Goal: Task Accomplishment & Management: Manage account settings

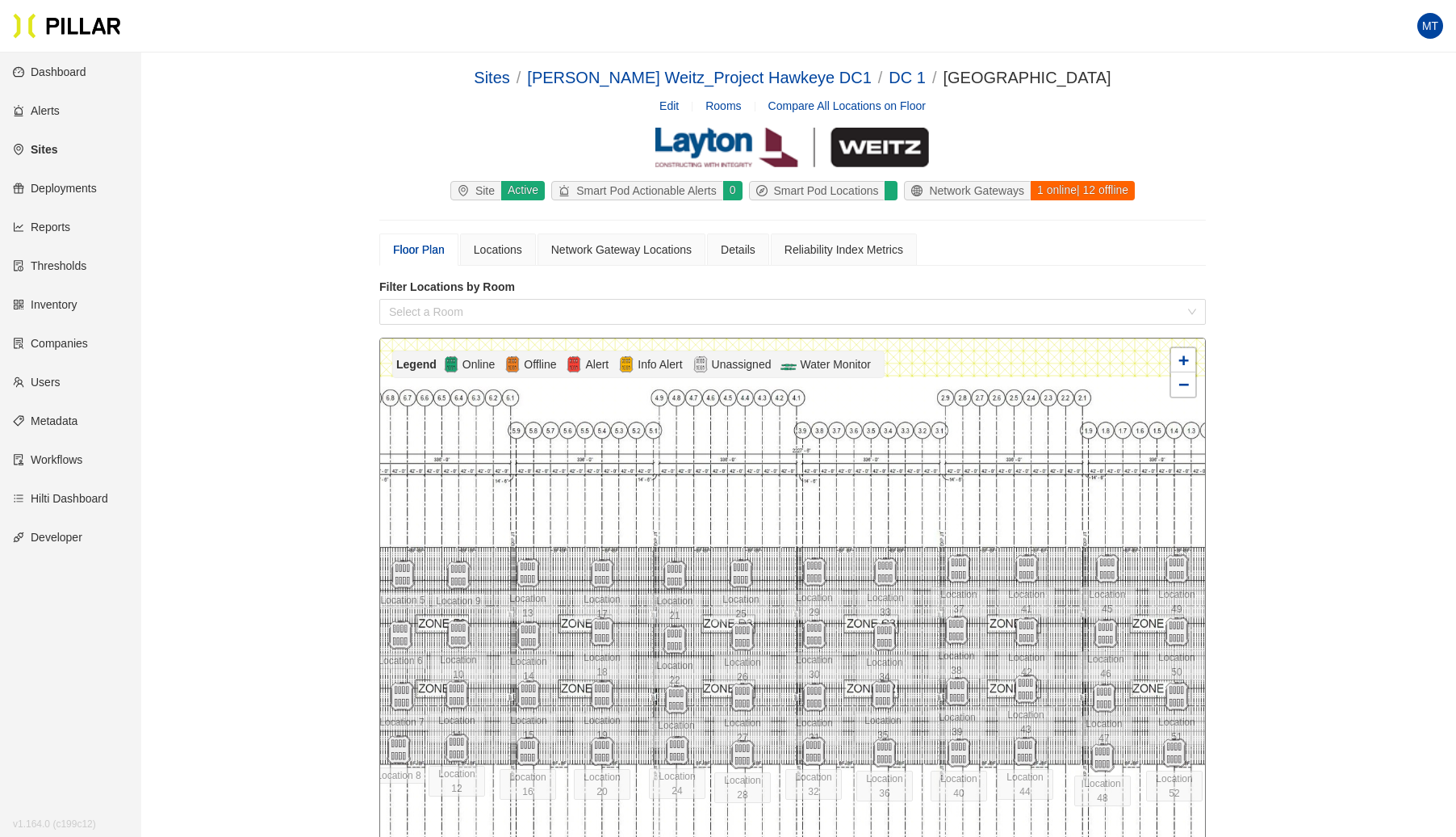
scroll to position [52, 0]
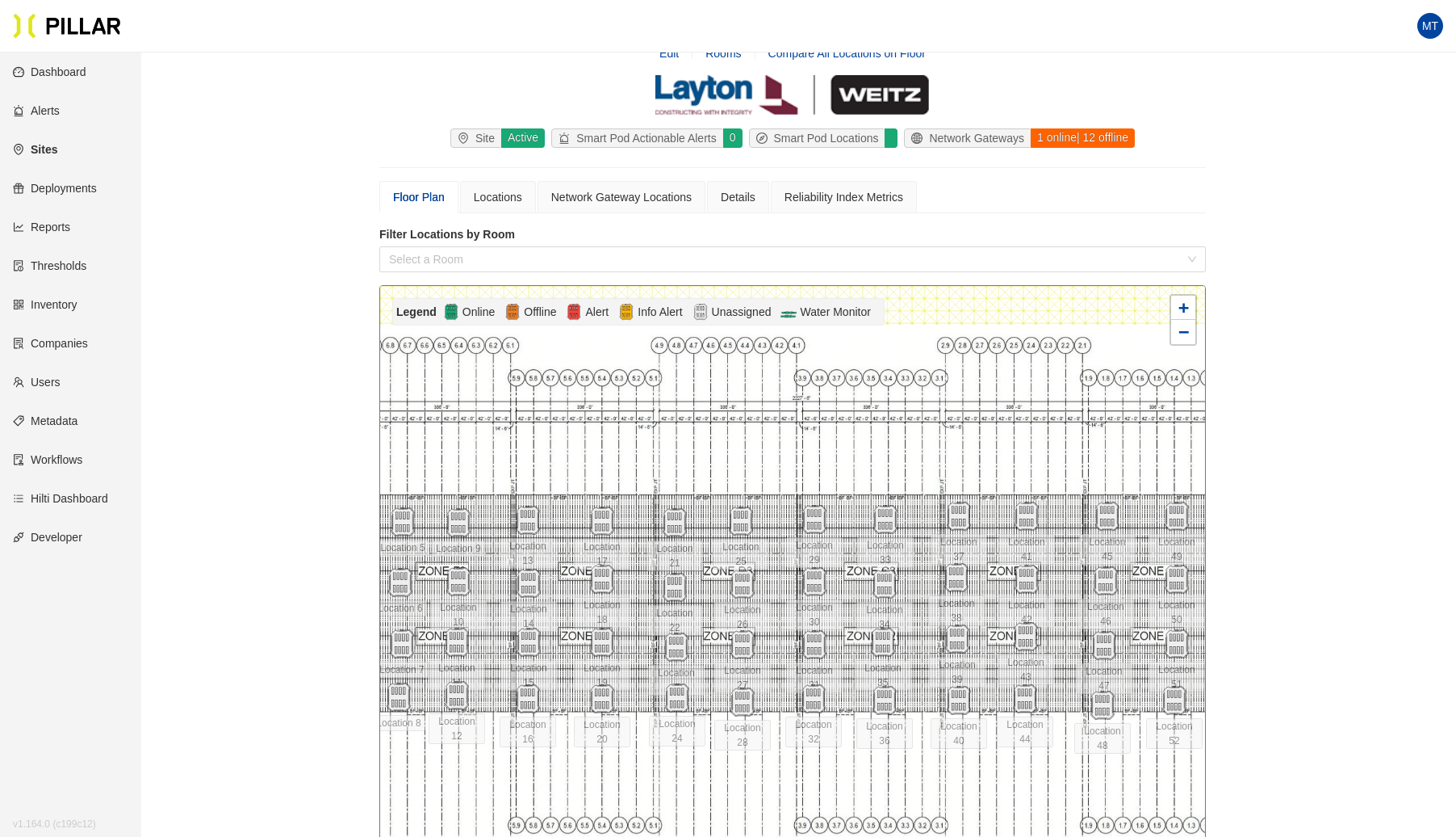
click at [58, 152] on link "Sites" at bounding box center [35, 149] width 44 height 13
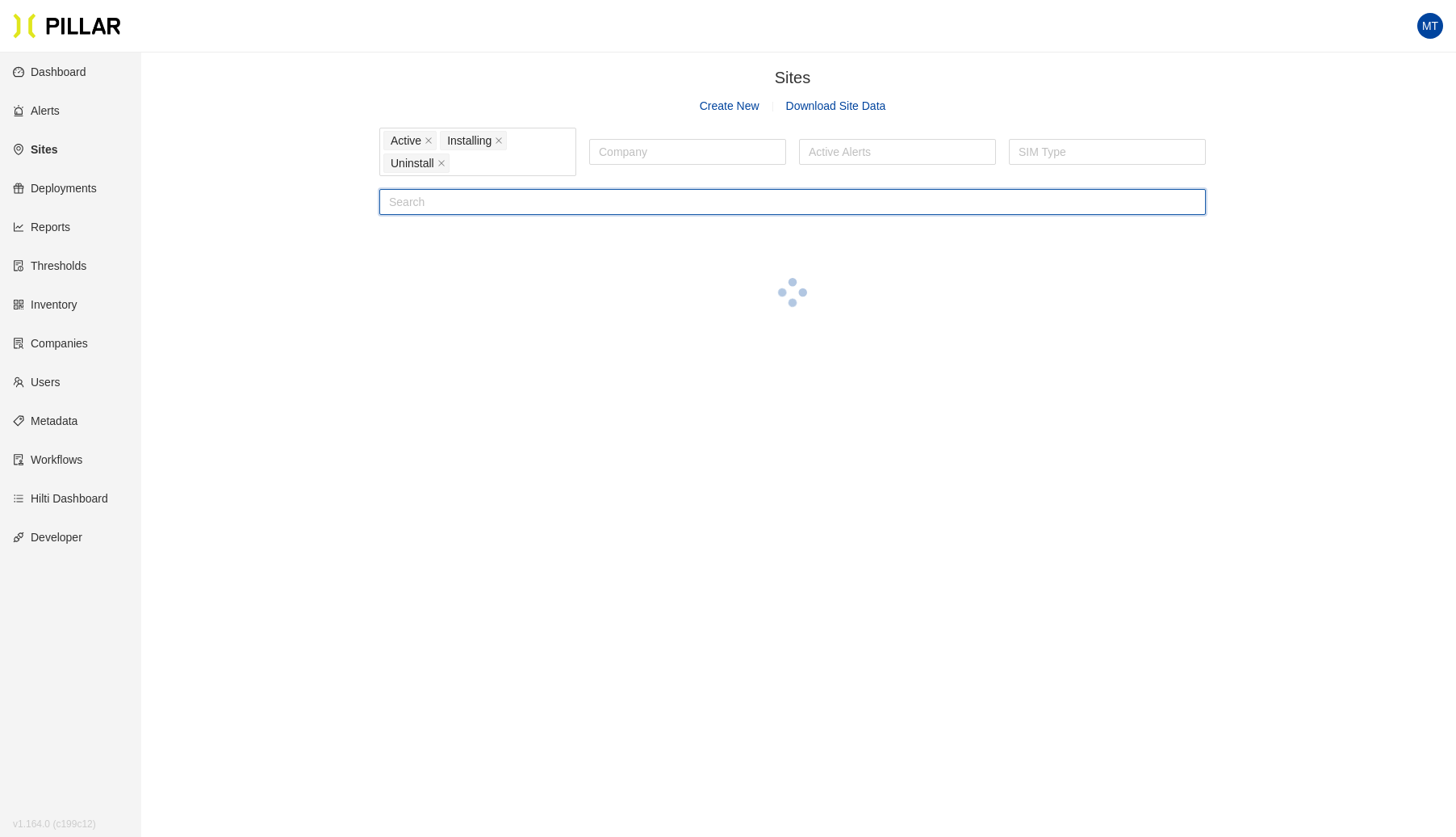
click at [559, 199] on input "text" at bounding box center [793, 202] width 827 height 26
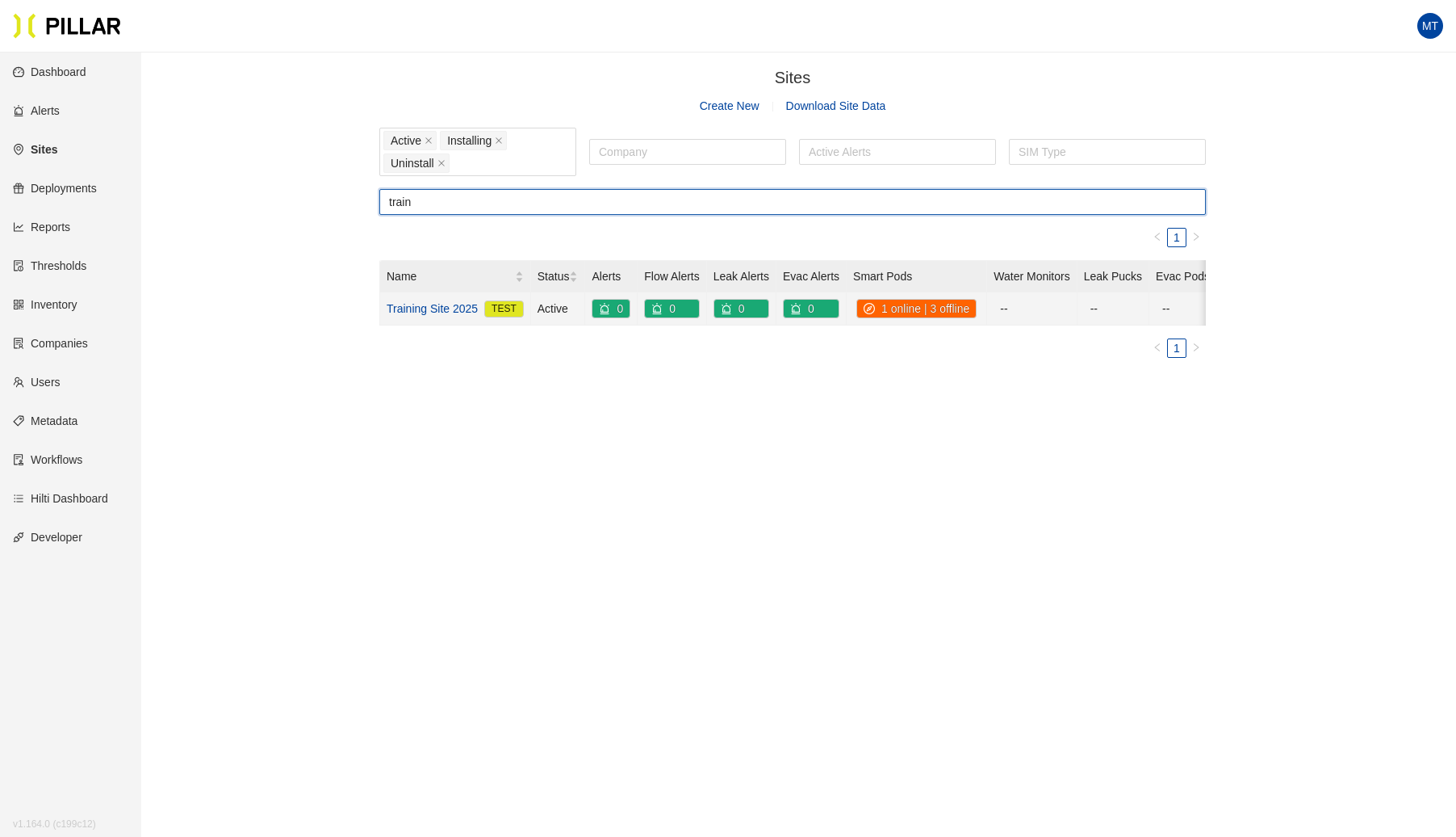
type input "train"
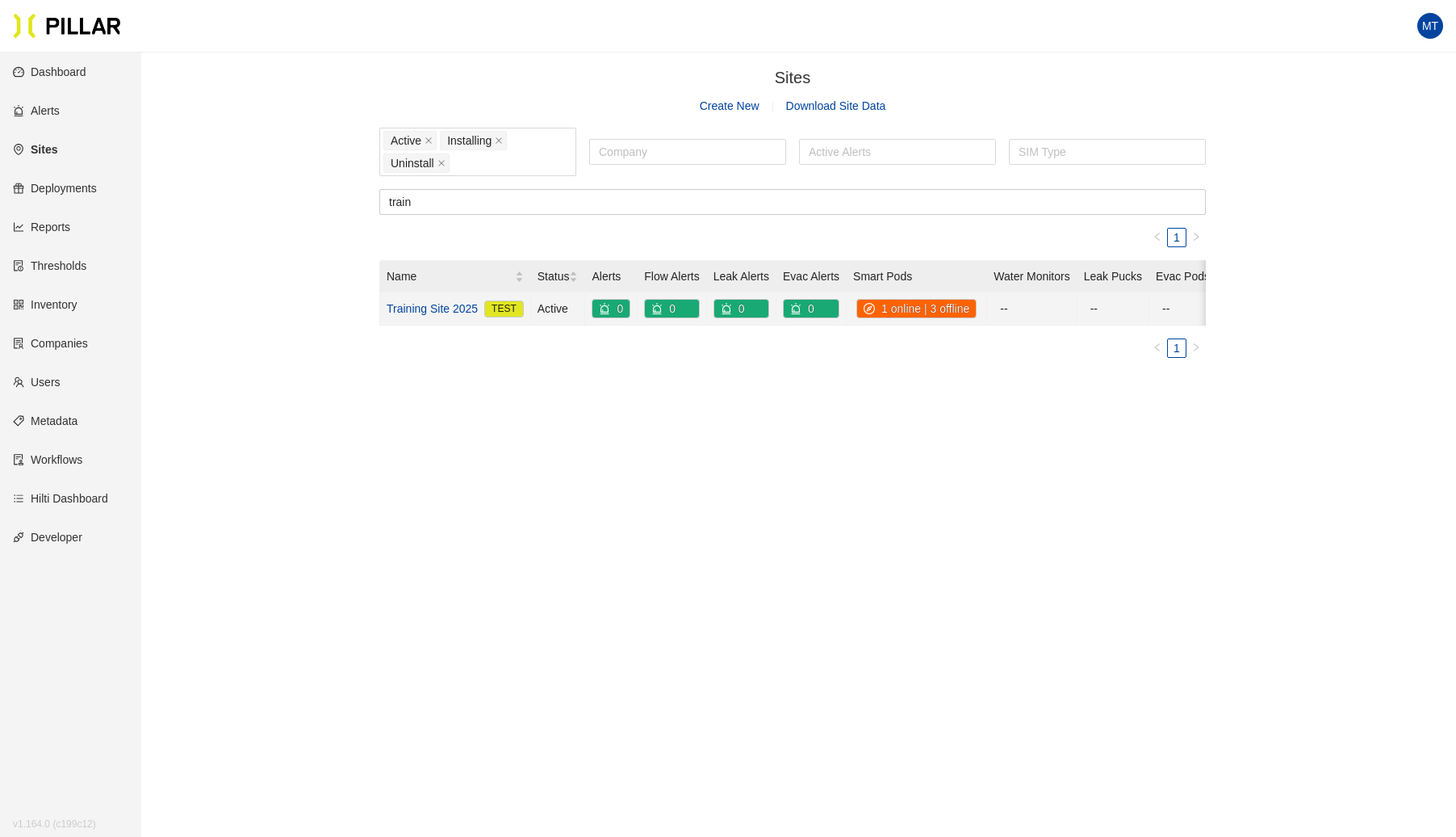
click at [439, 305] on link "Training Site 2025" at bounding box center [432, 308] width 92 height 17
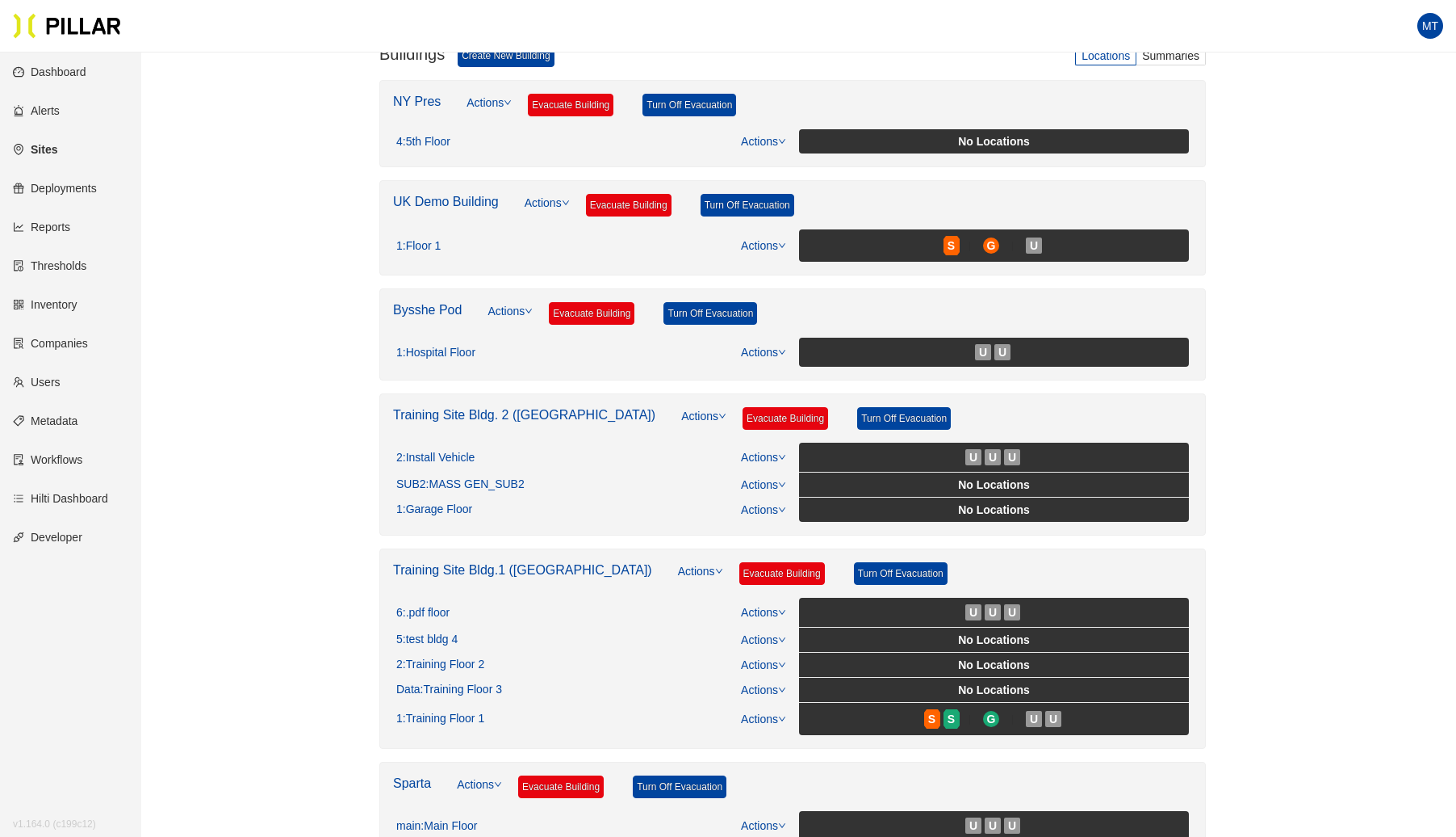
scroll to position [322, 0]
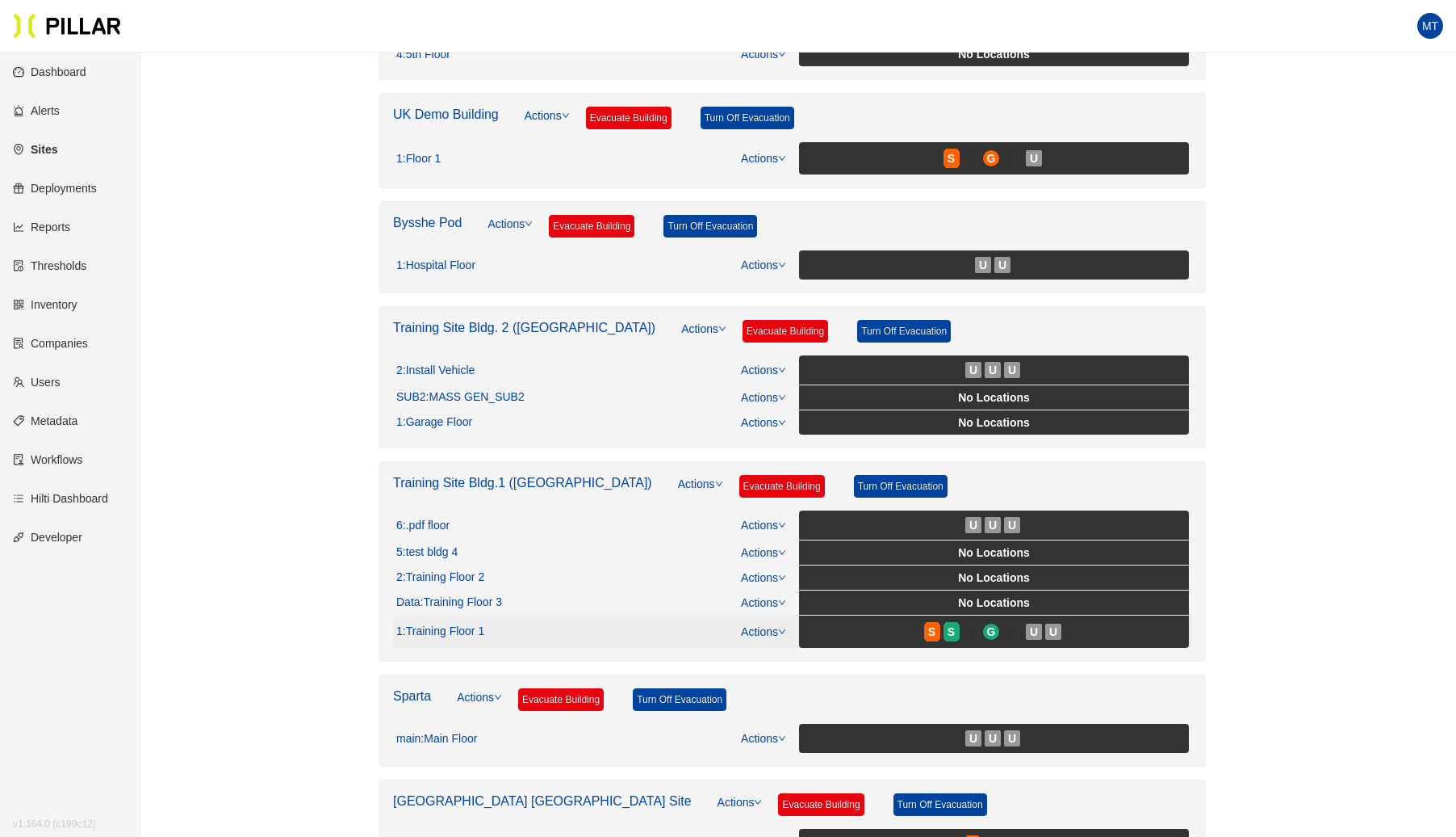
click at [785, 614] on div "1 : Training Floor 1 Actions S S G U U" at bounding box center [792, 631] width 793 height 33
click at [783, 625] on link "Actions" at bounding box center [763, 632] width 45 height 13
click at [772, 639] on link "View/Edit Floor Plan" at bounding box center [798, 647] width 102 height 17
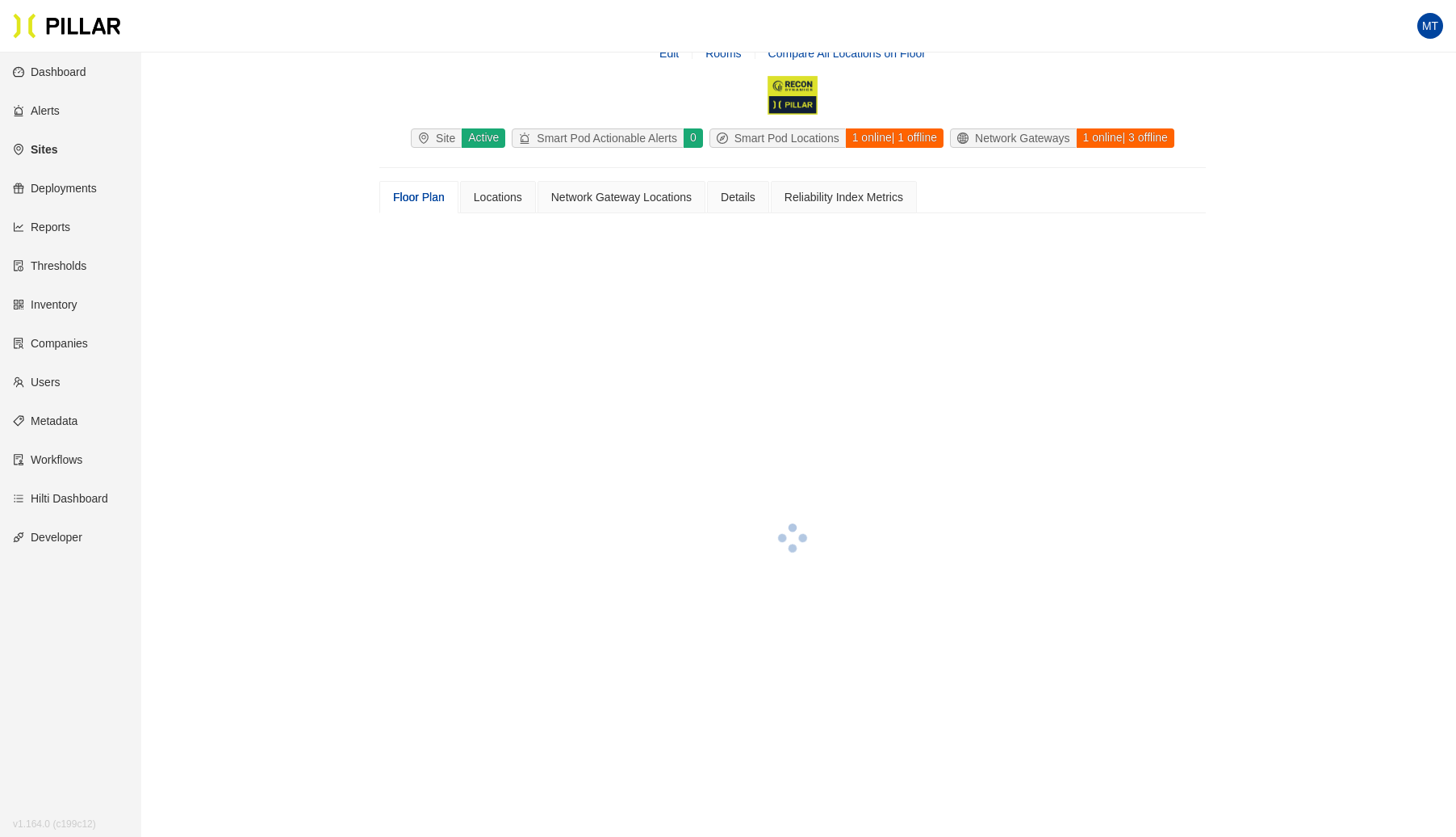
scroll to position [322, 0]
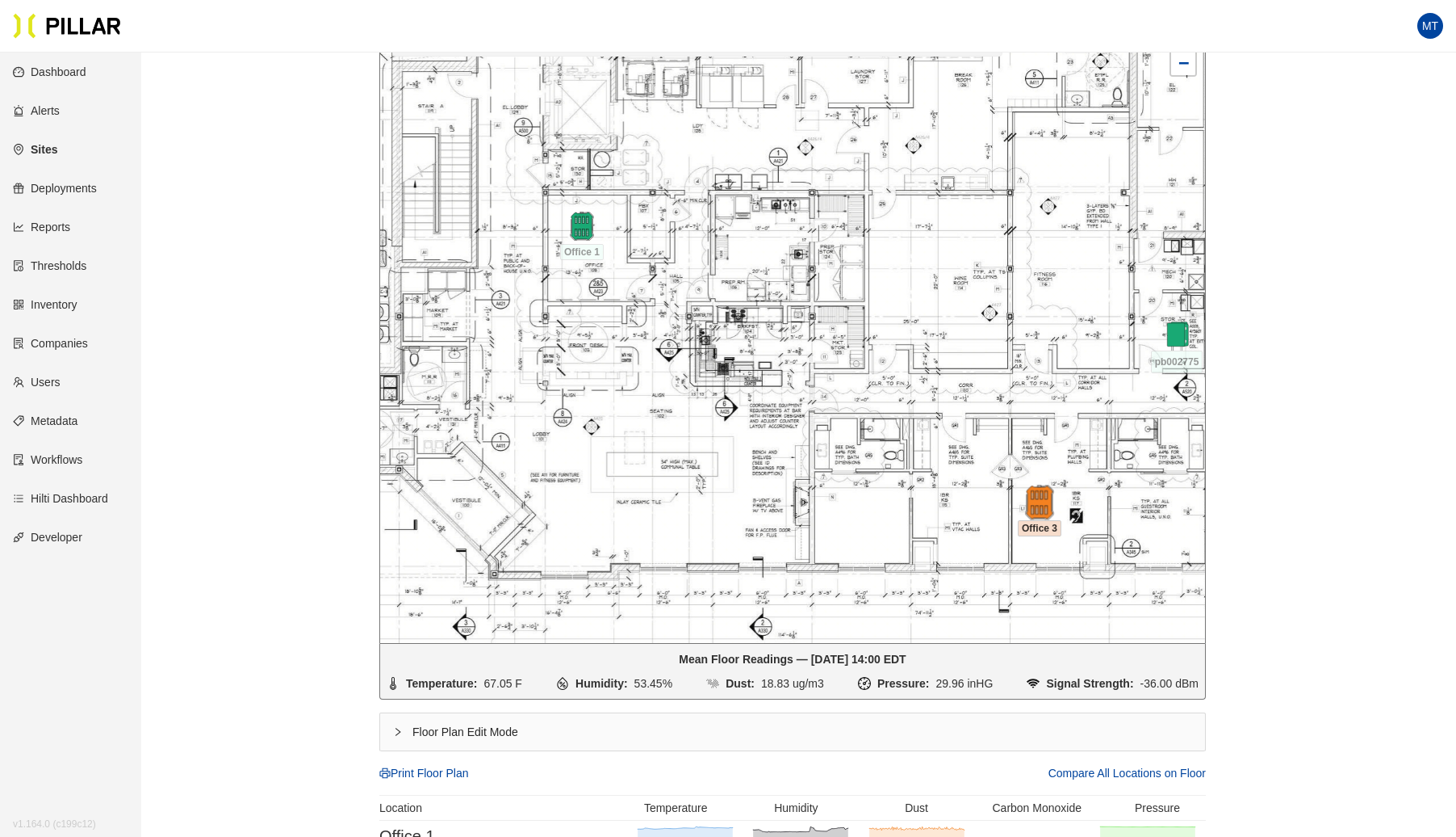
click at [1046, 507] on img at bounding box center [1039, 502] width 35 height 35
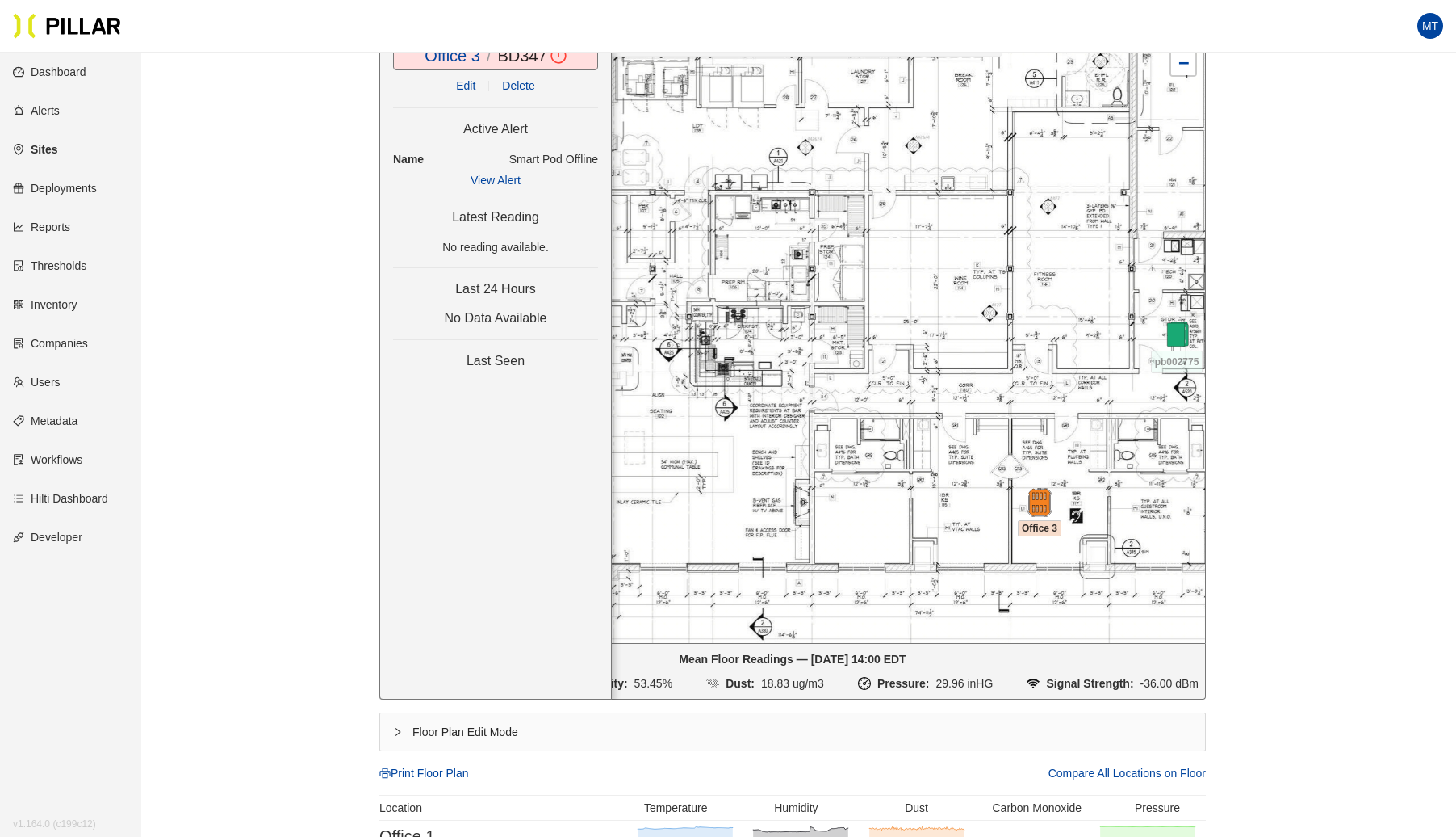
click at [465, 81] on link "Edit" at bounding box center [465, 85] width 19 height 13
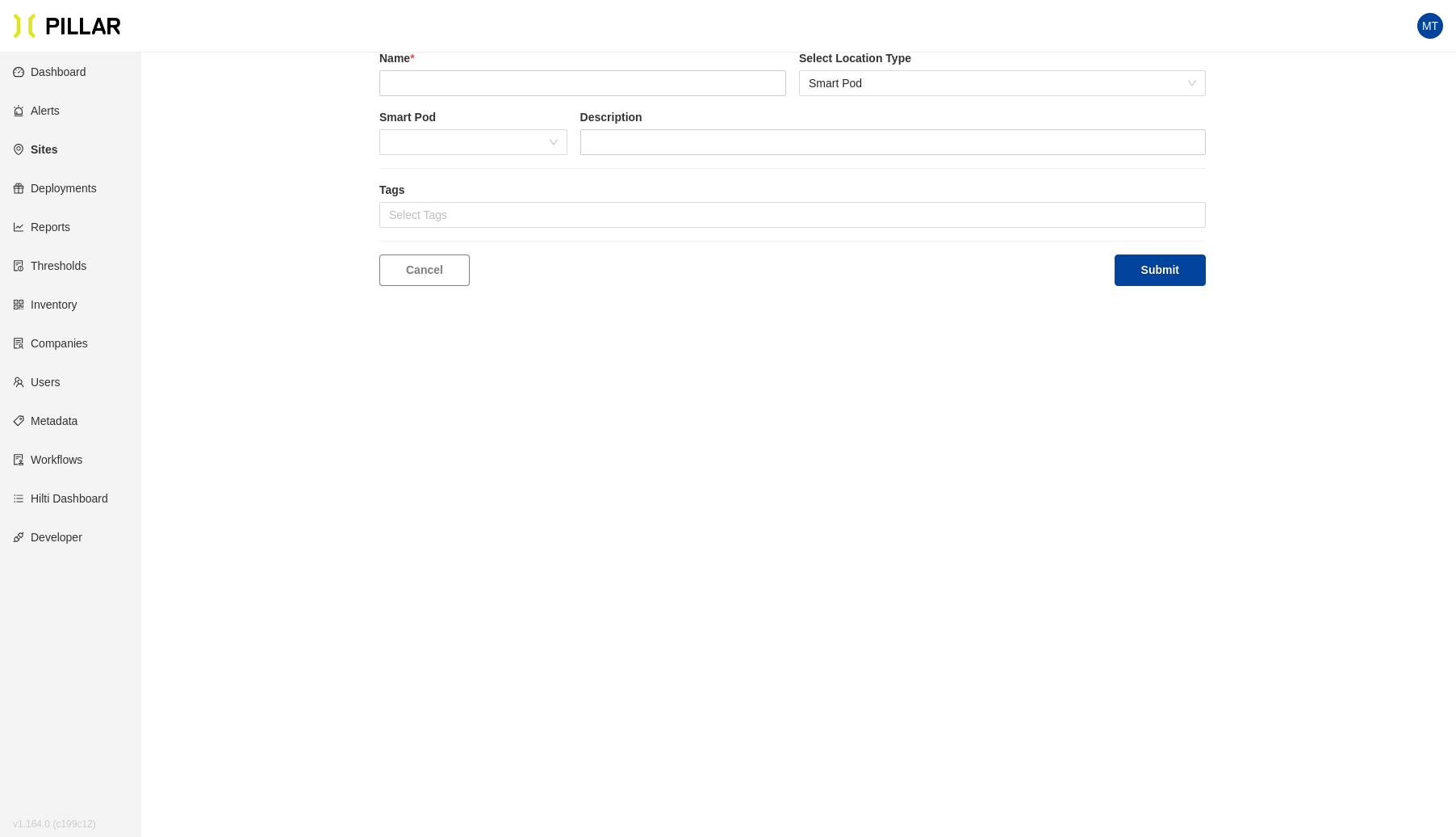
scroll to position [52, 0]
type input "Office 3"
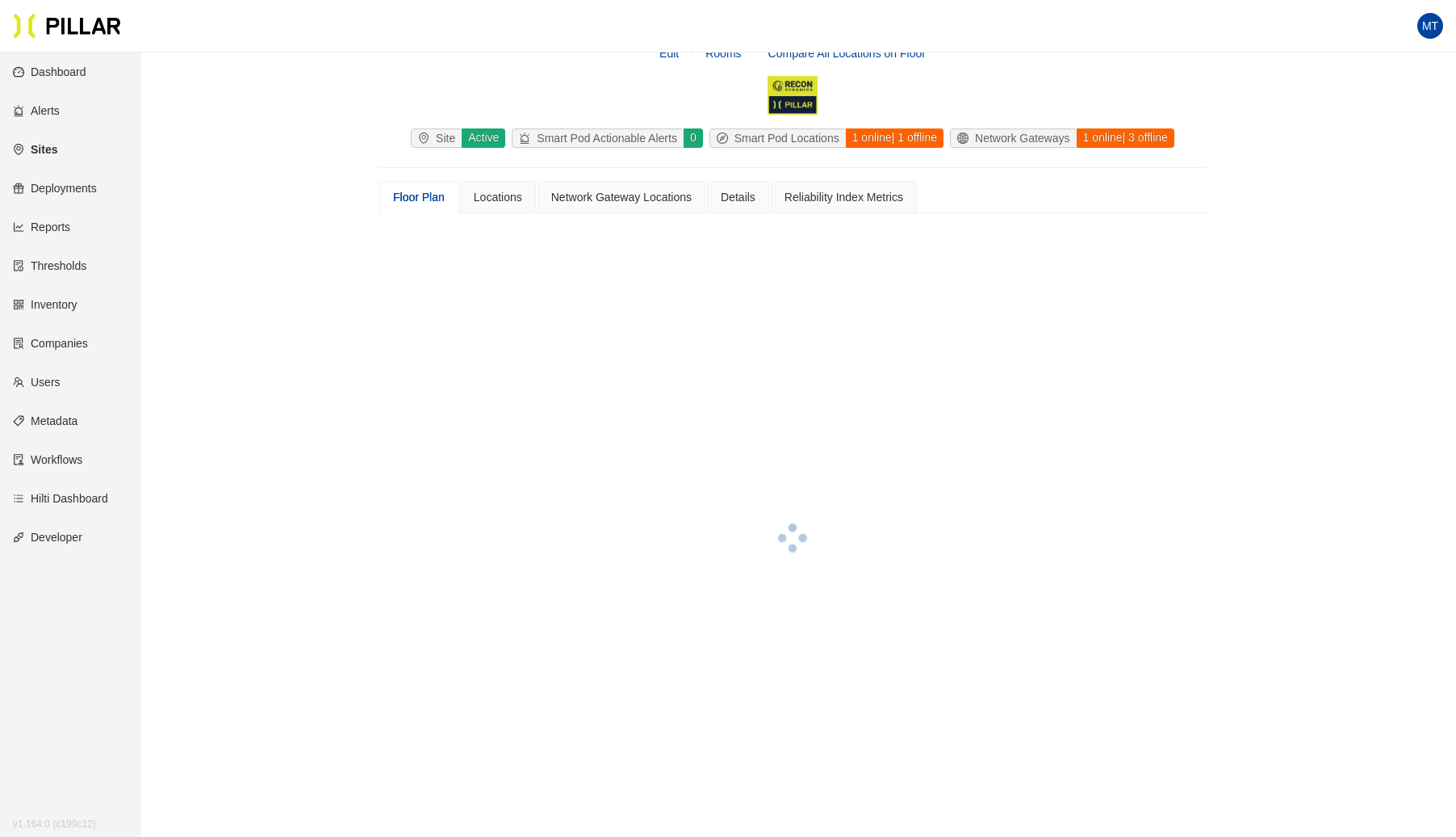
scroll to position [322, 0]
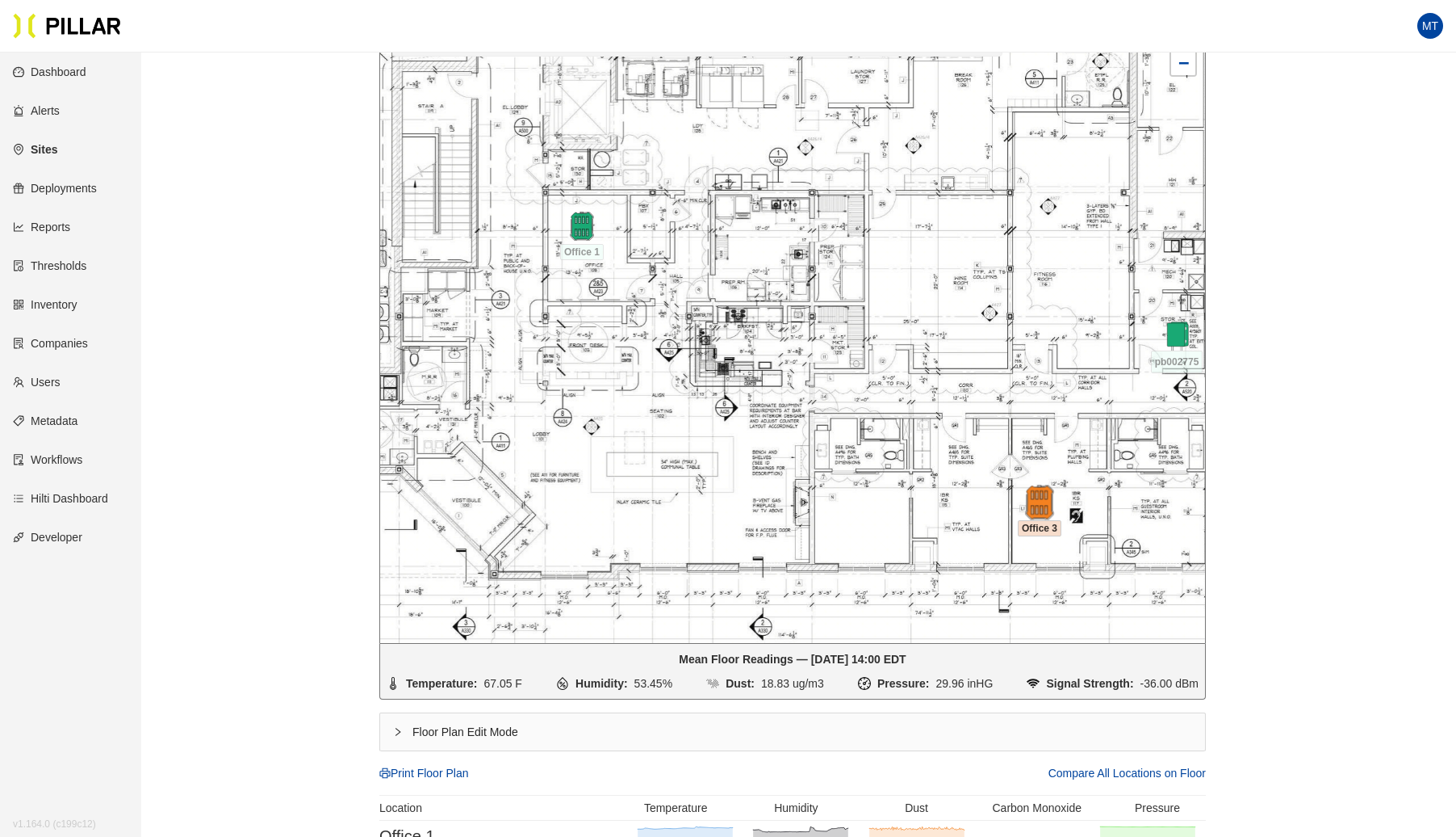
click at [1047, 503] on img at bounding box center [1039, 502] width 35 height 35
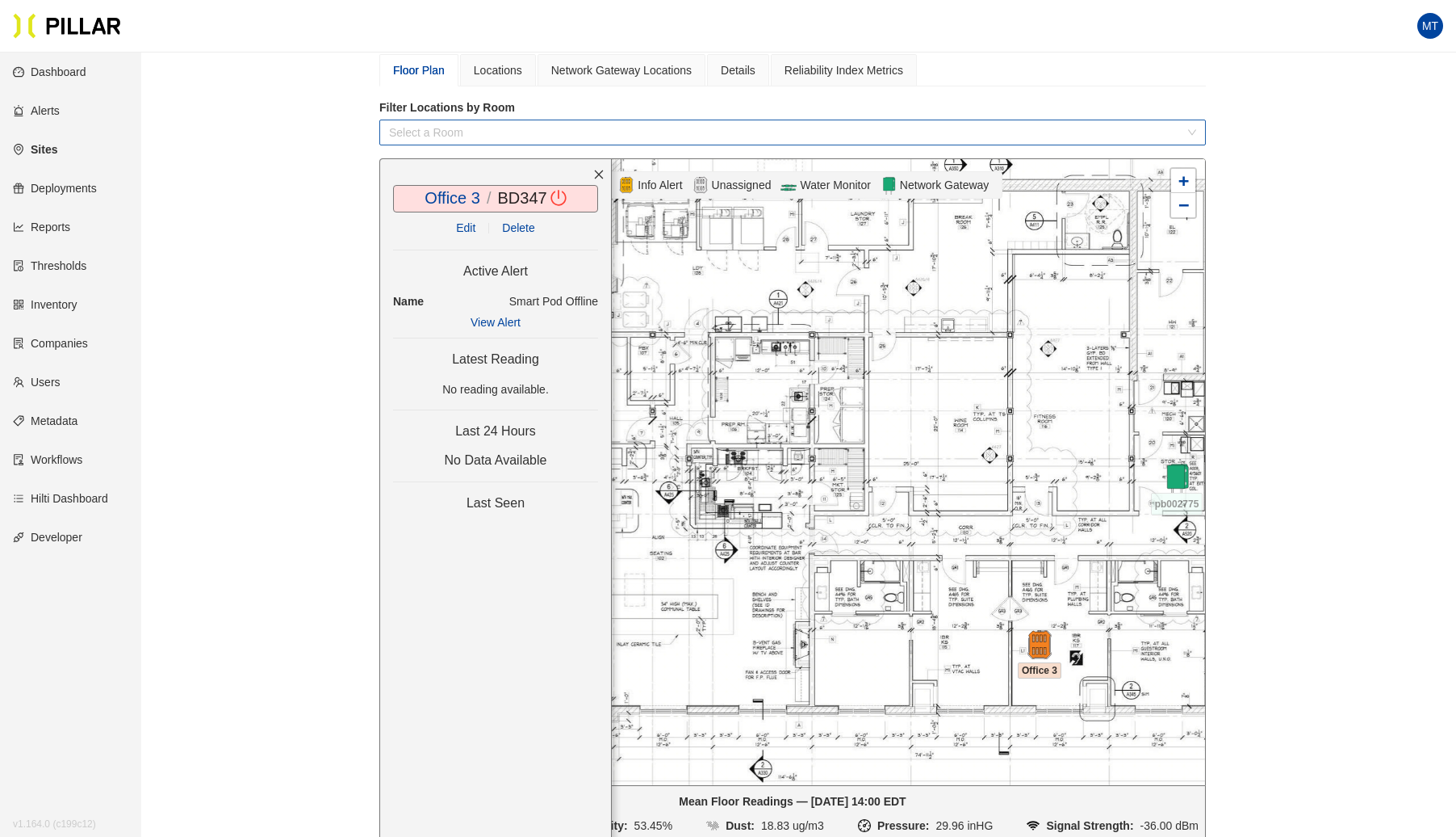
scroll to position [173, 0]
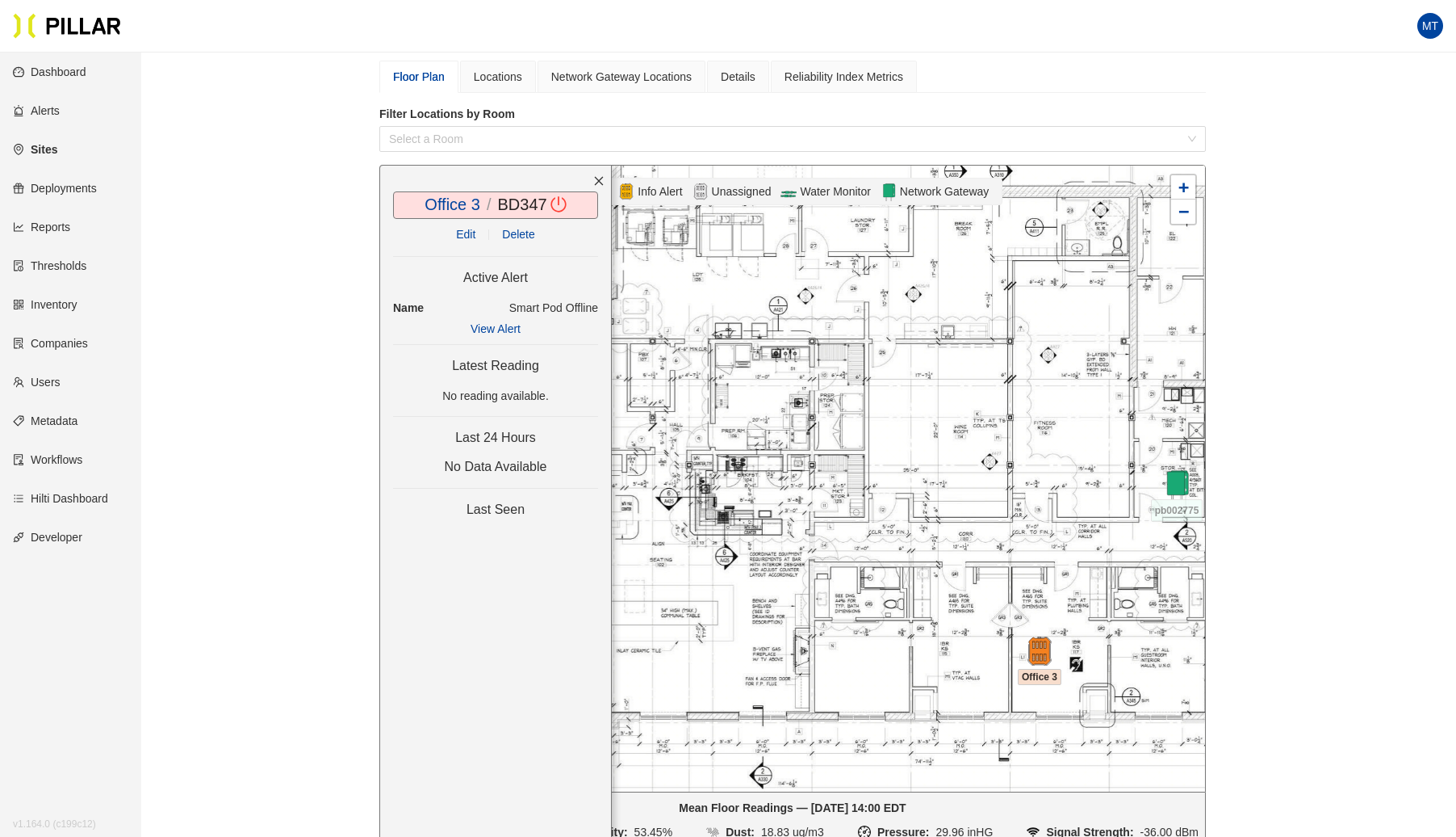
click at [464, 228] on link "Edit" at bounding box center [465, 234] width 19 height 13
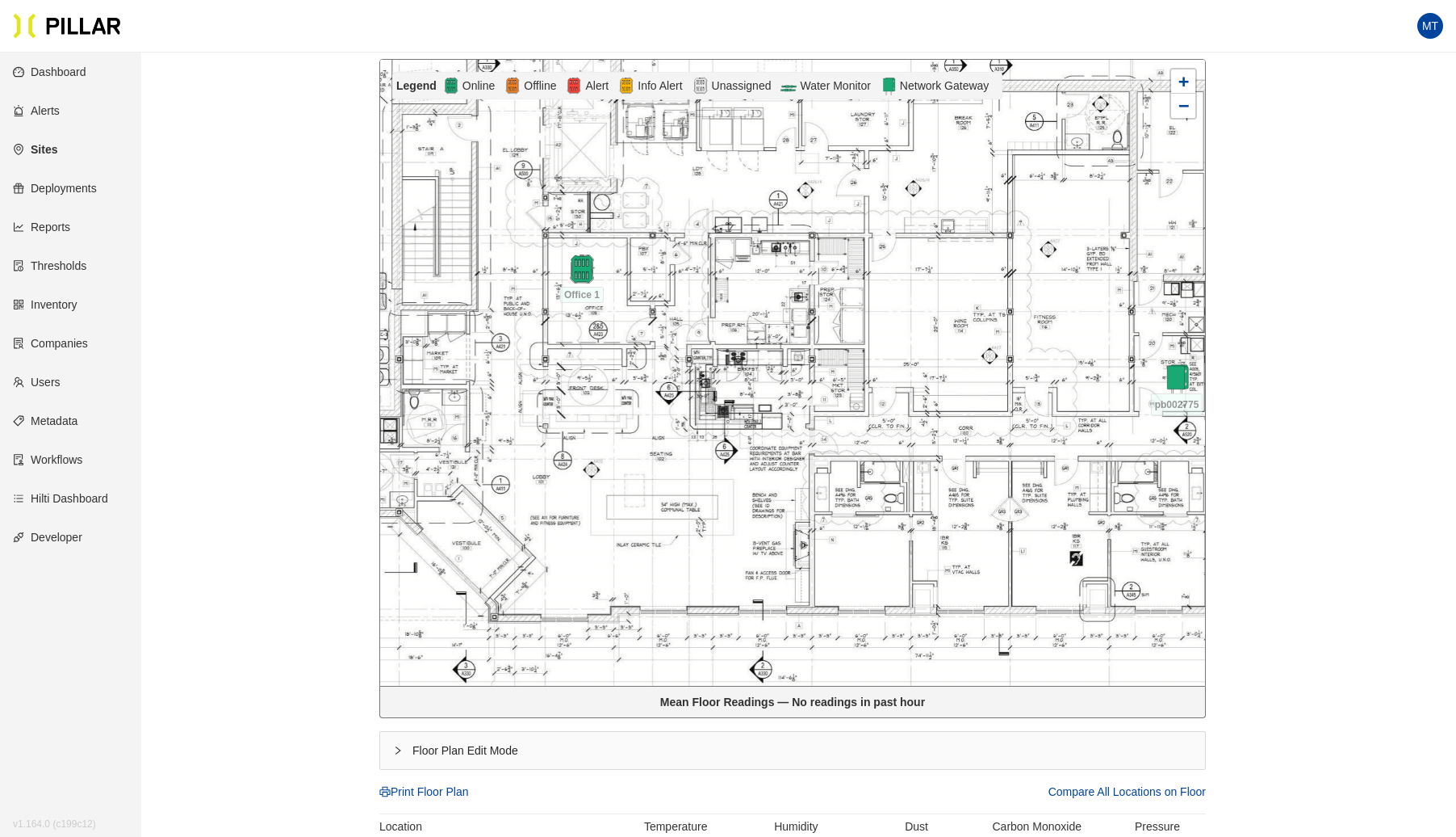
scroll to position [276, 0]
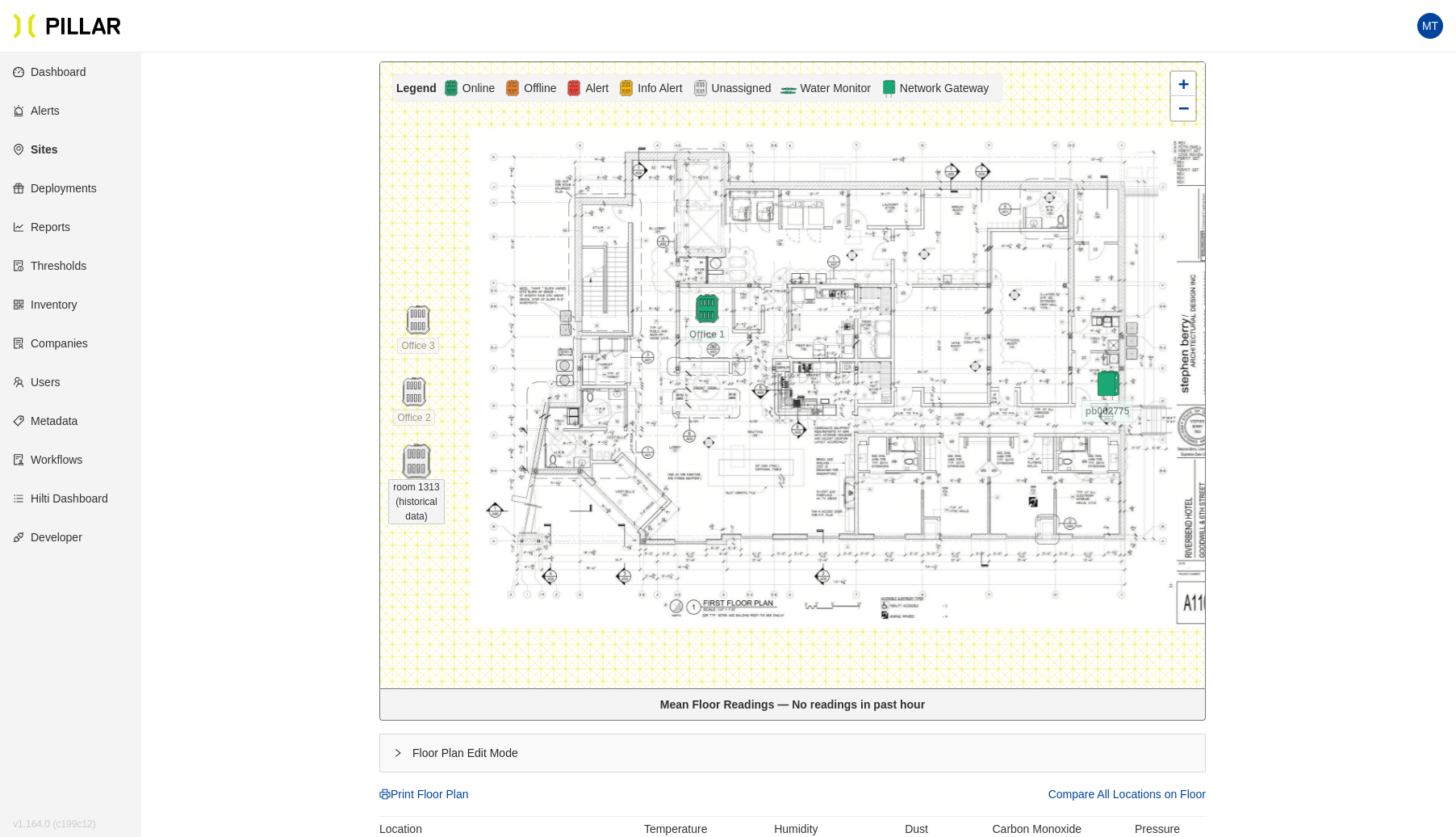
click at [421, 466] on img at bounding box center [416, 461] width 35 height 35
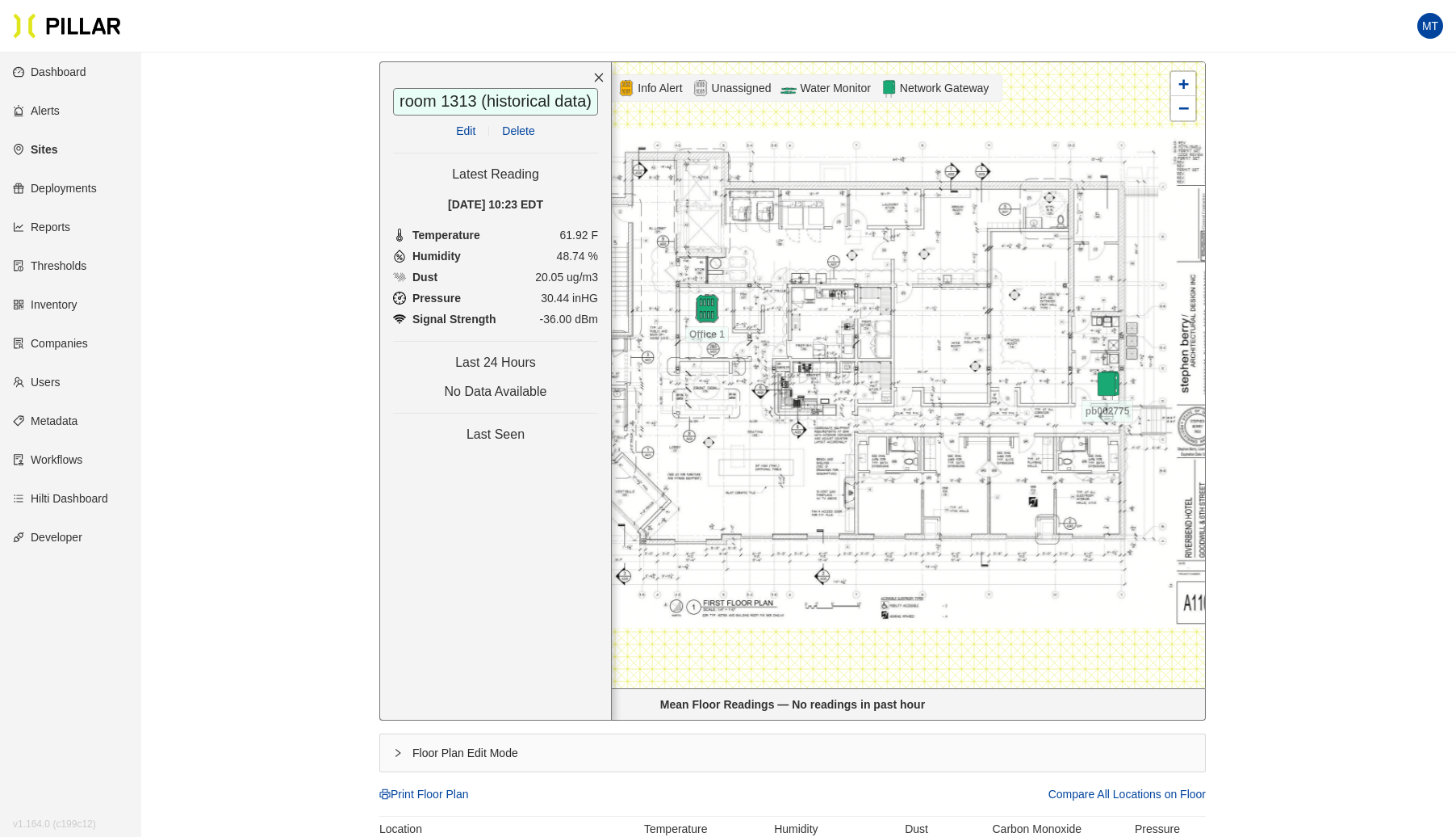
click at [598, 76] on icon "close" at bounding box center [599, 78] width 9 height 9
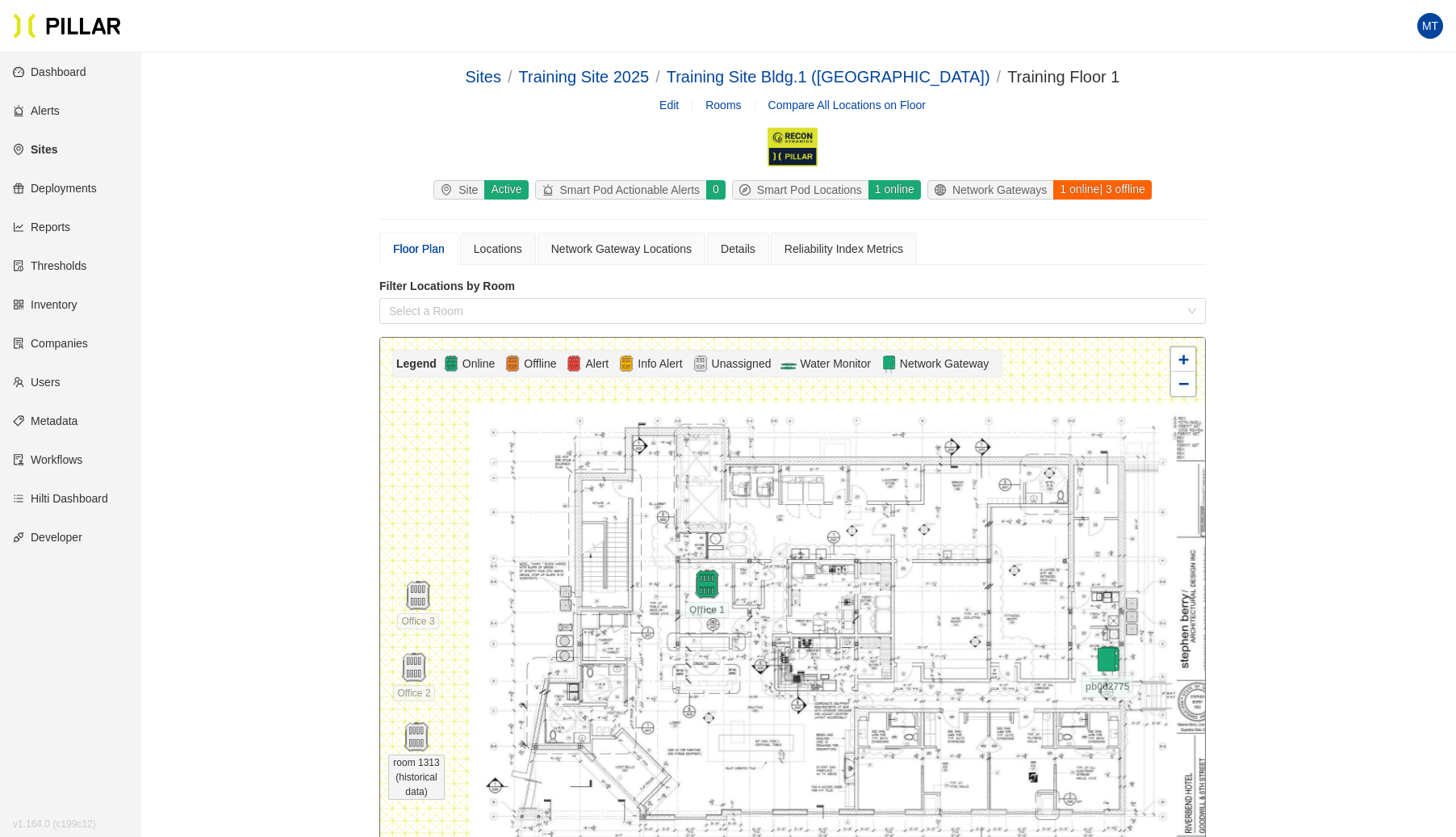
scroll to position [0, 0]
click at [53, 383] on link "Users" at bounding box center [37, 382] width 48 height 13
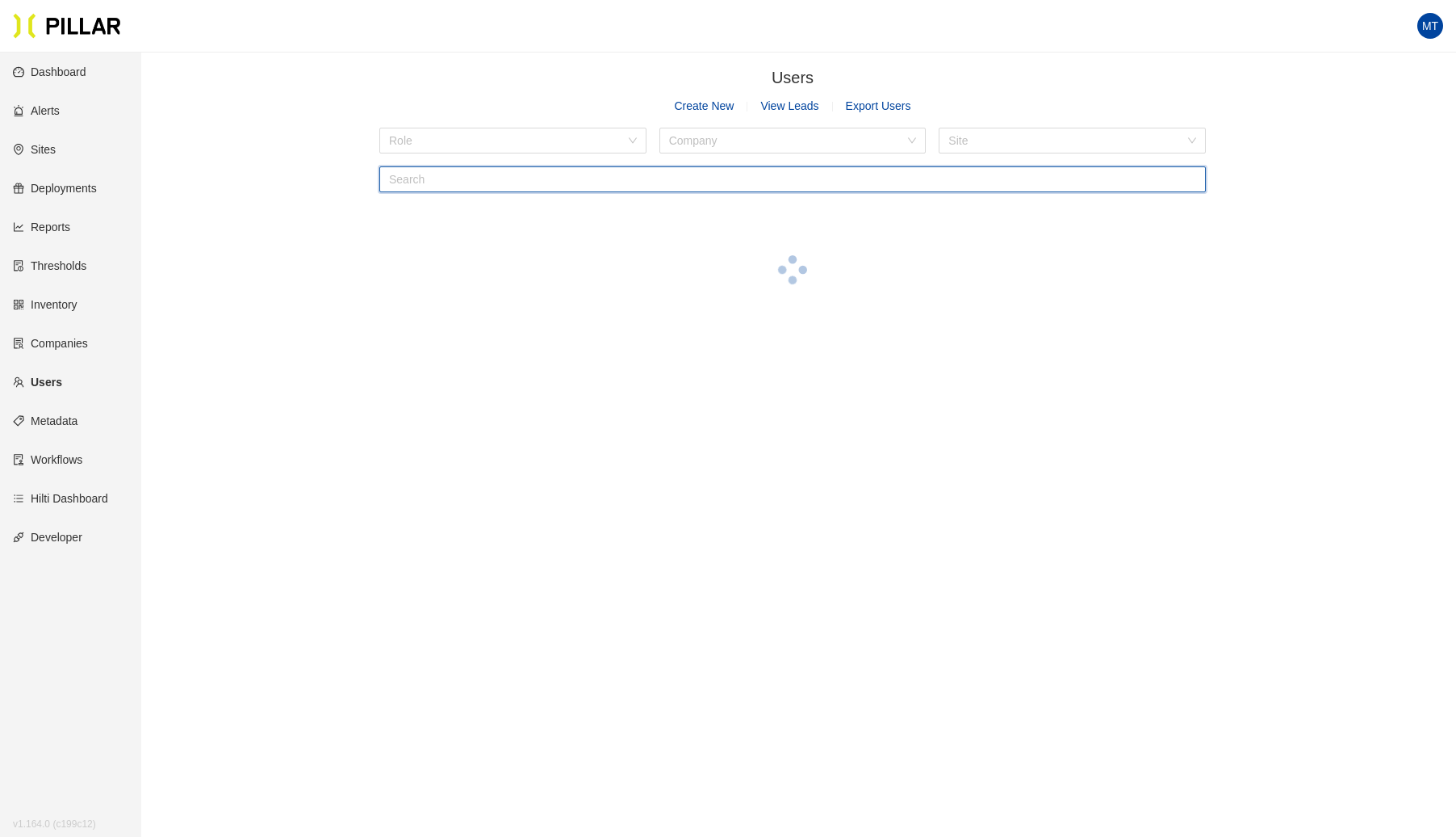
click at [491, 189] on input "text" at bounding box center [793, 179] width 827 height 26
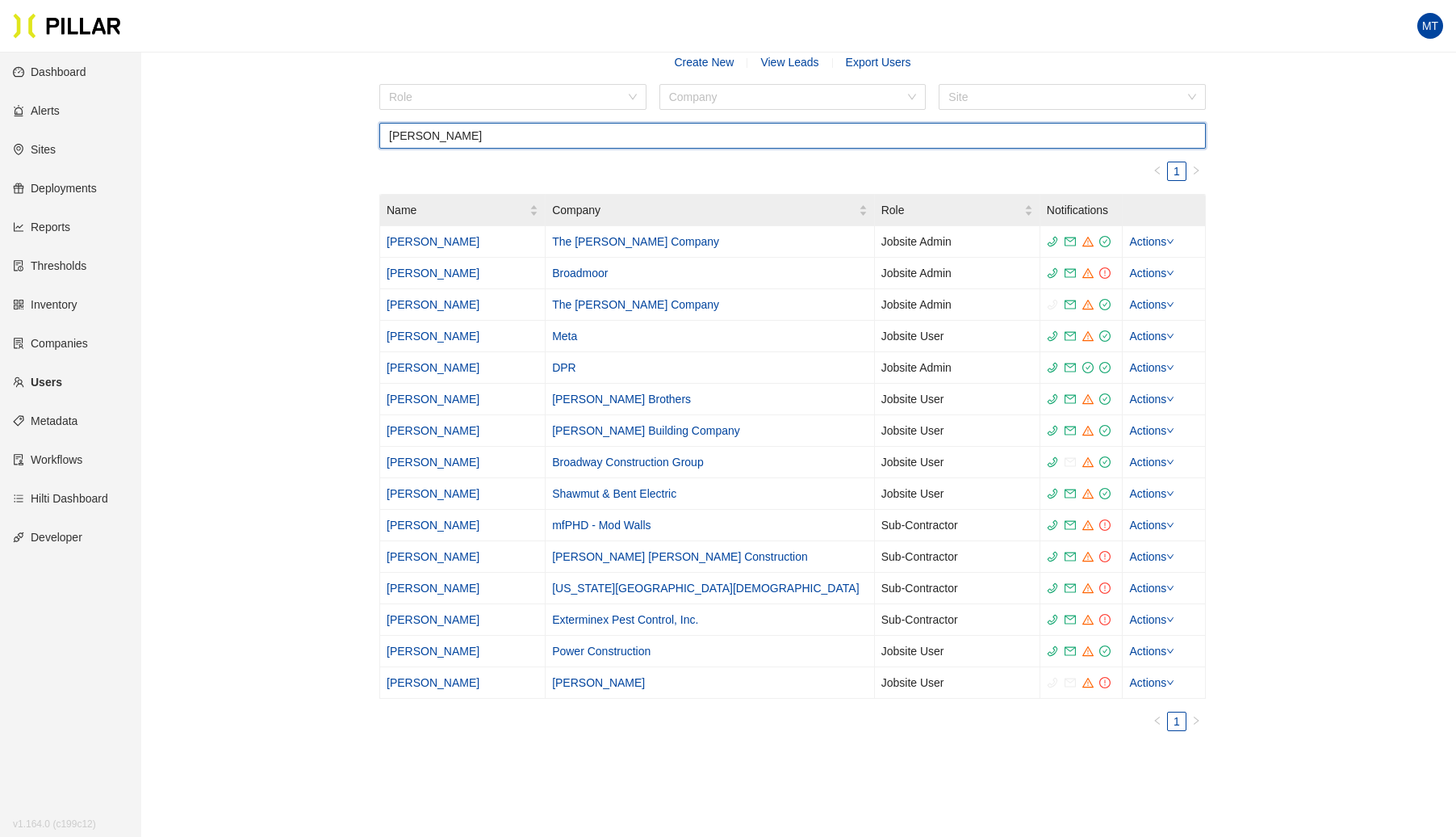
scroll to position [98, 0]
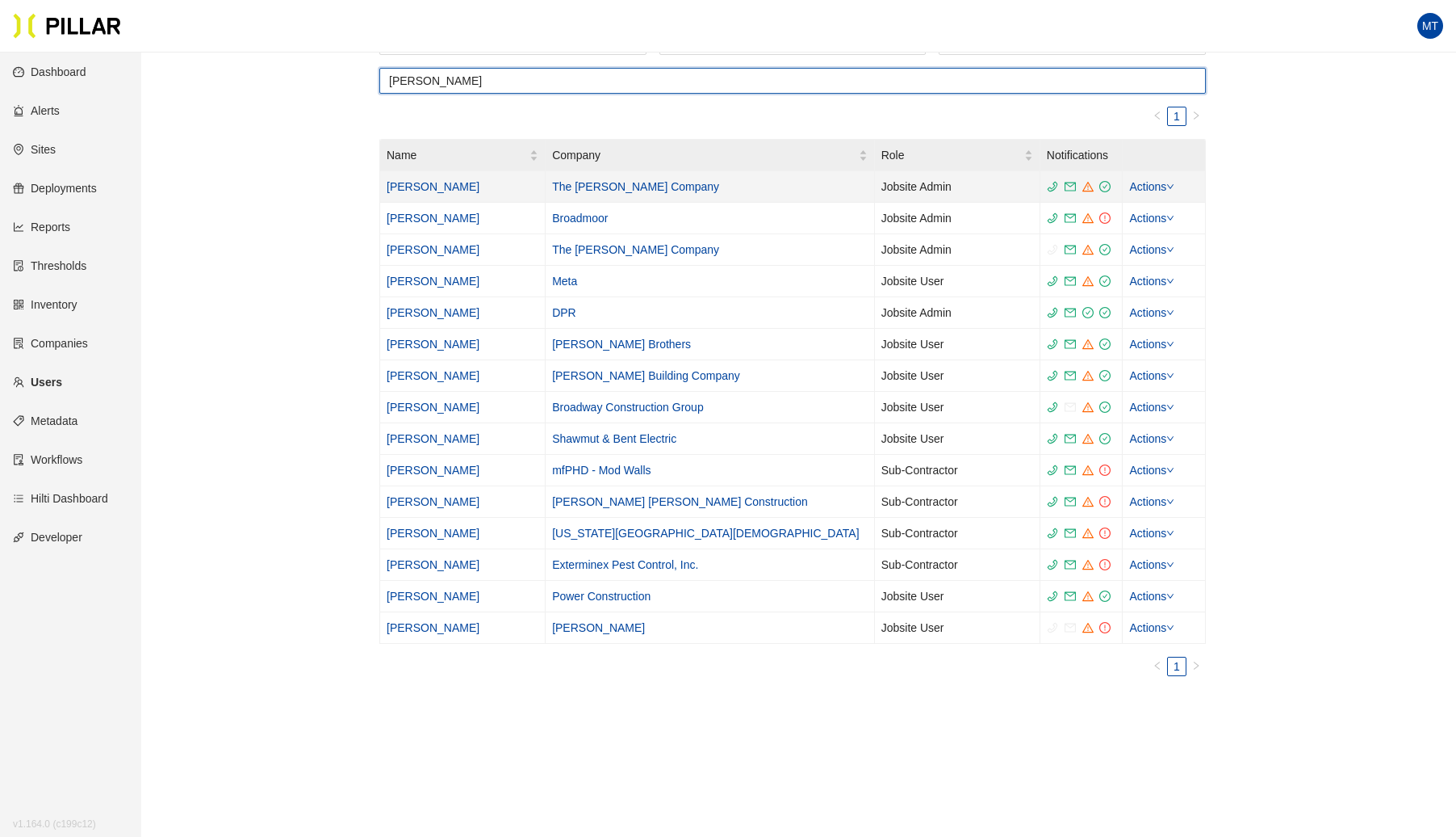
type input "[PERSON_NAME]"
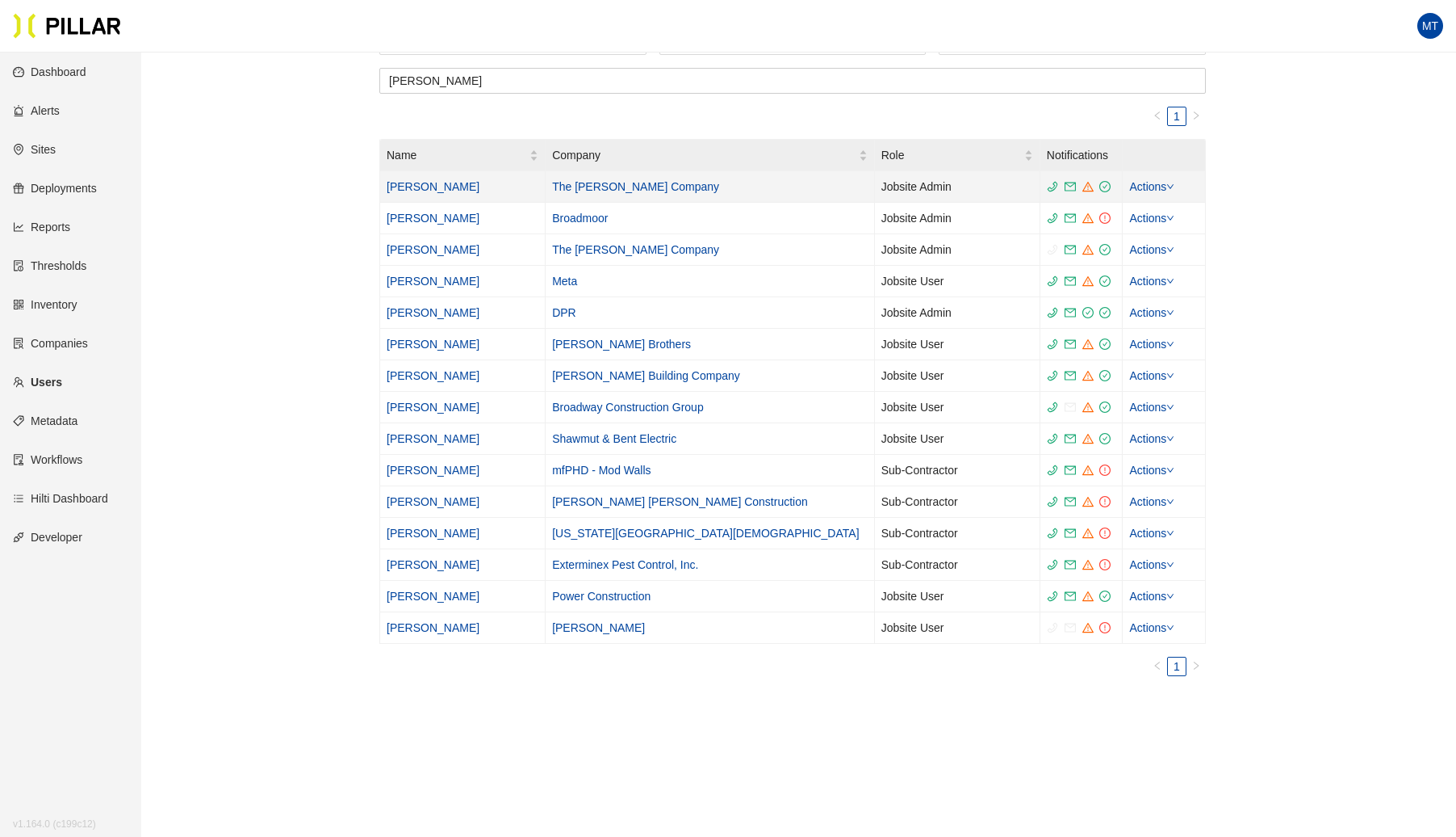
click at [413, 187] on link "[PERSON_NAME]" at bounding box center [432, 186] width 93 height 13
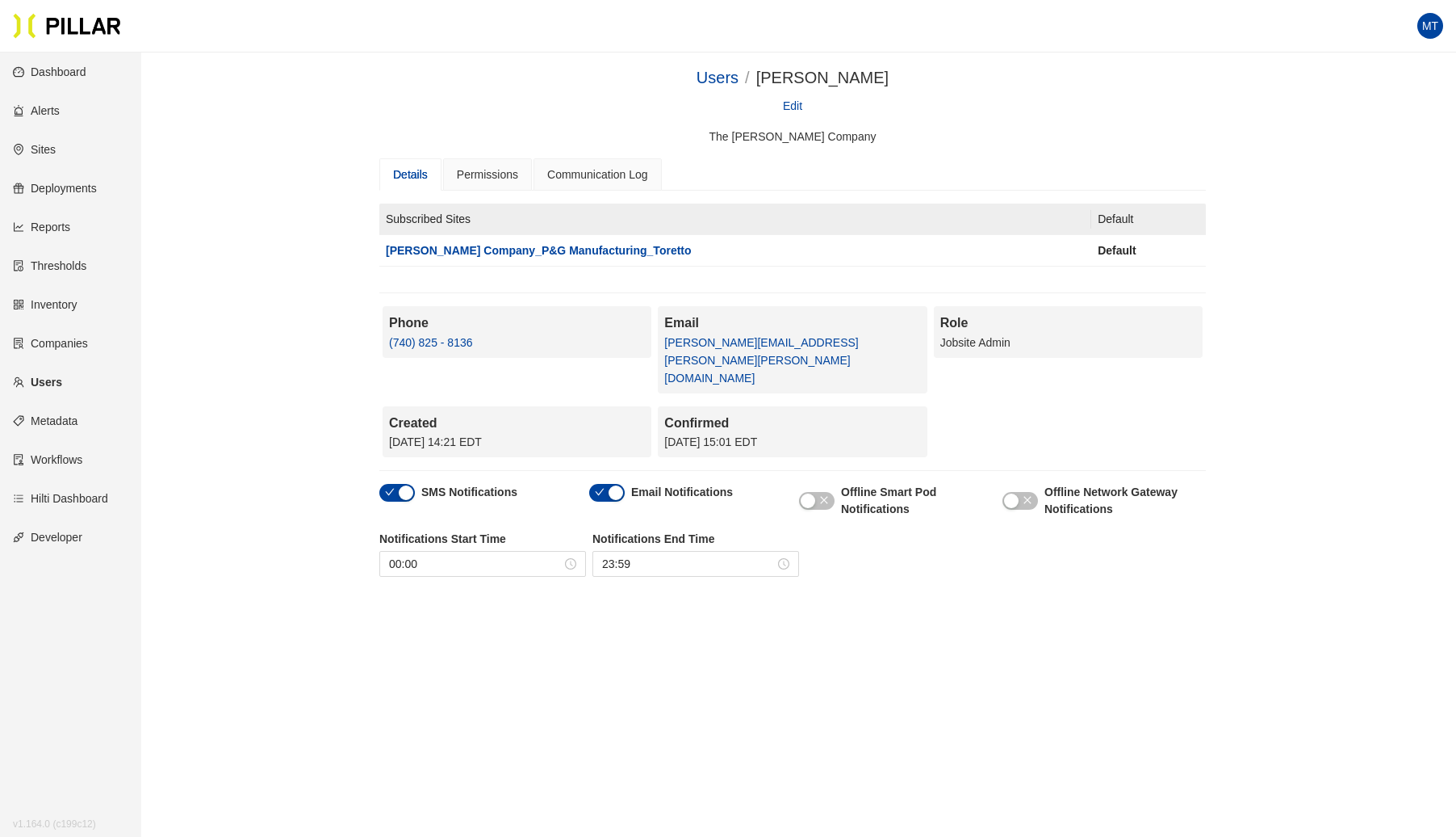
click at [47, 155] on link "Sites" at bounding box center [34, 149] width 43 height 13
